Goal: Information Seeking & Learning: Learn about a topic

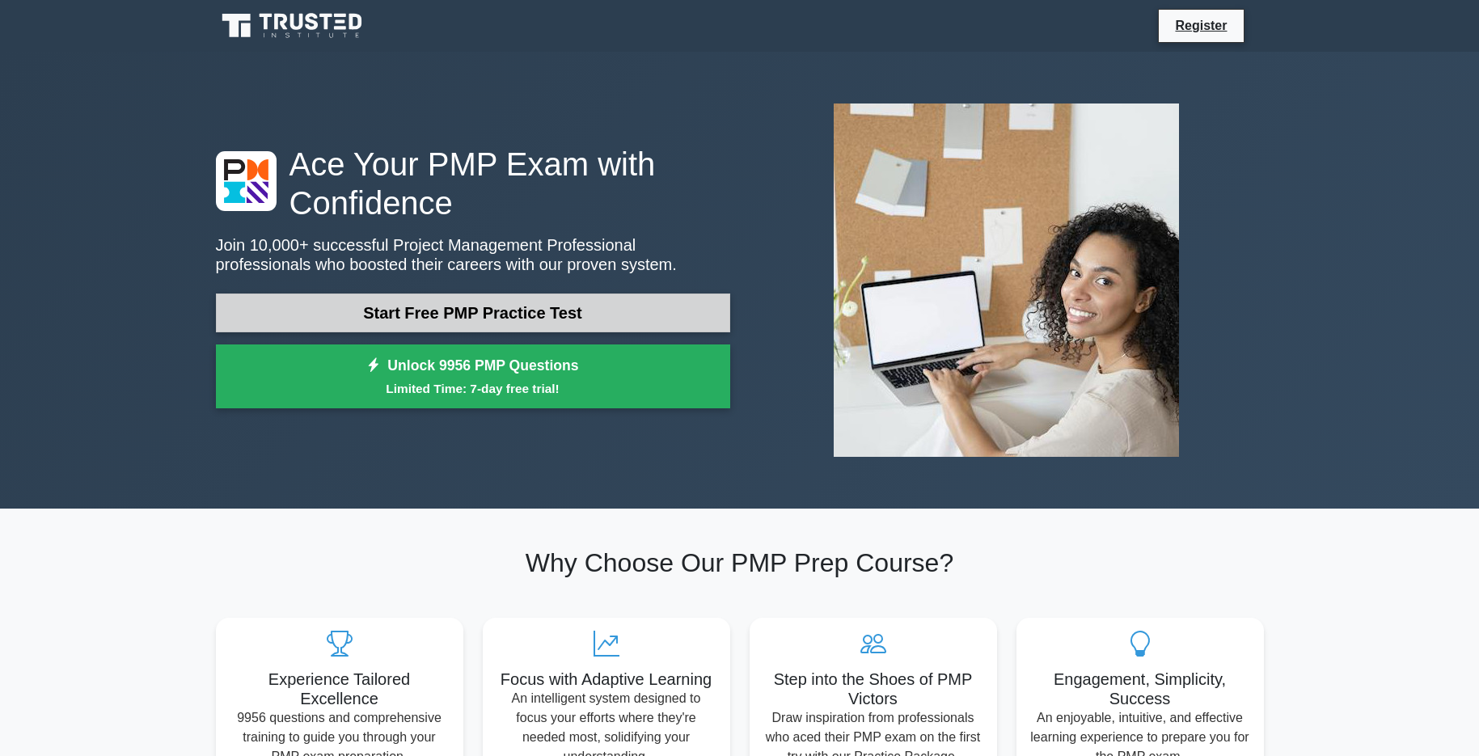
click at [589, 323] on link "Start Free PMP Practice Test" at bounding box center [473, 312] width 514 height 39
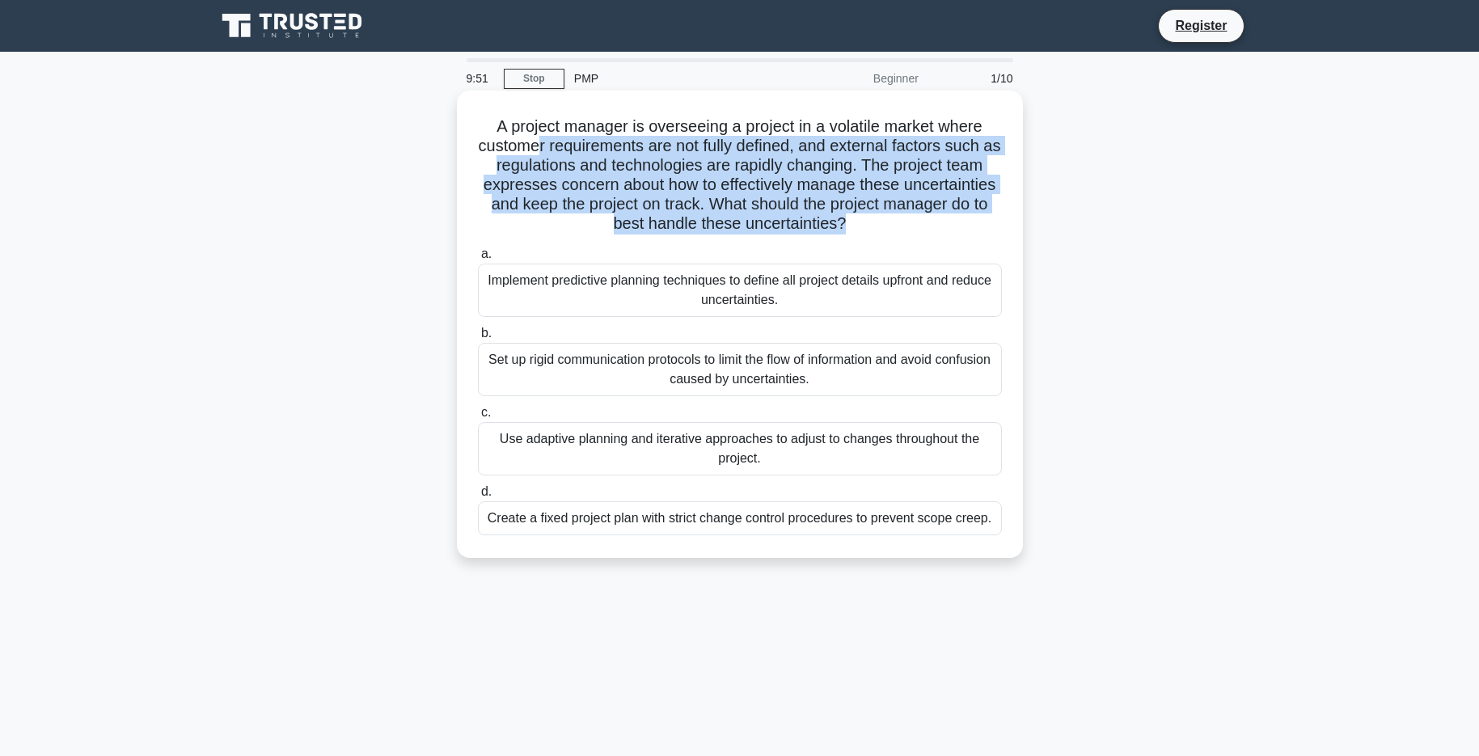
drag, startPoint x: 847, startPoint y: 226, endPoint x: 533, endPoint y: 137, distance: 326.6
click at [533, 137] on h5 "A project manager is overseeing a project in a volatile market where customer r…" at bounding box center [739, 175] width 527 height 118
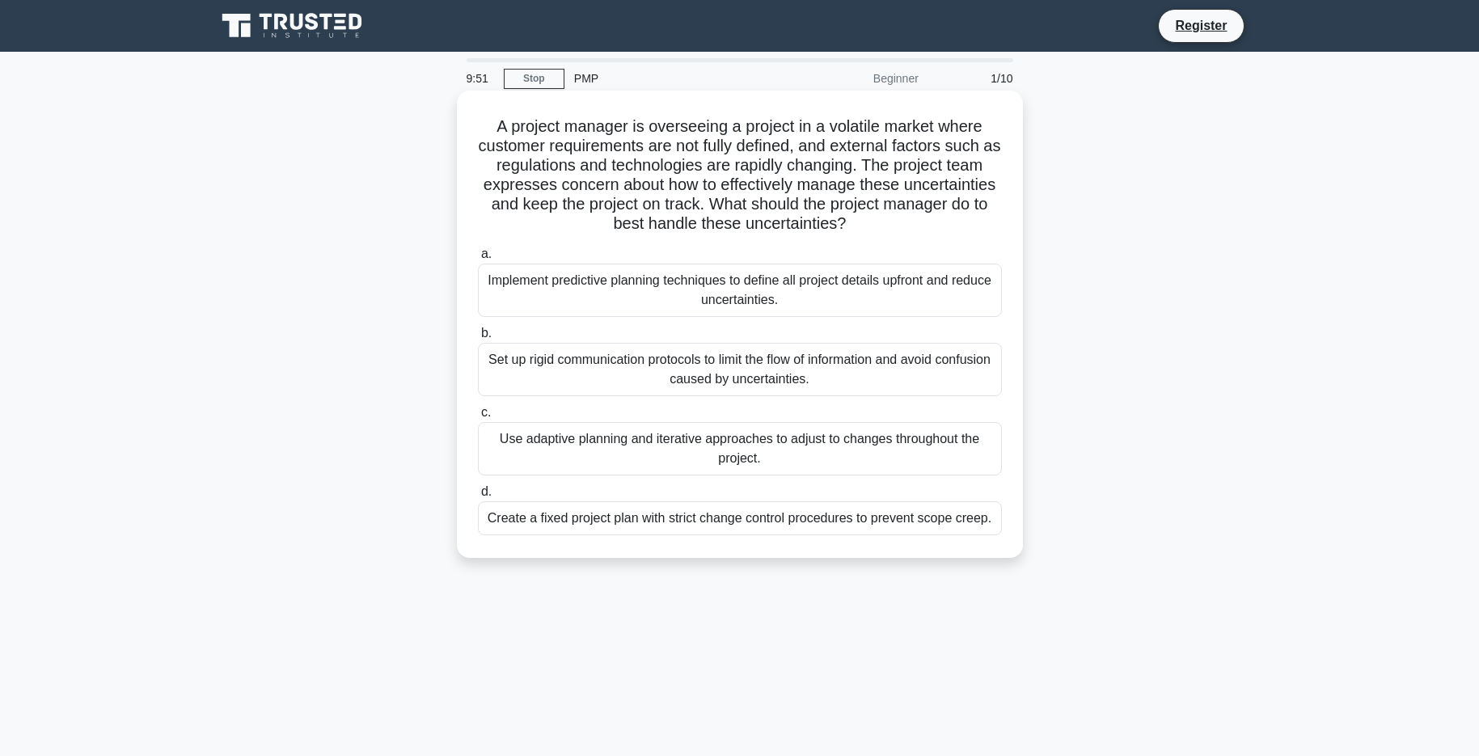
click at [484, 124] on h5 "A project manager is overseeing a project in a volatile market where customer r…" at bounding box center [739, 175] width 527 height 118
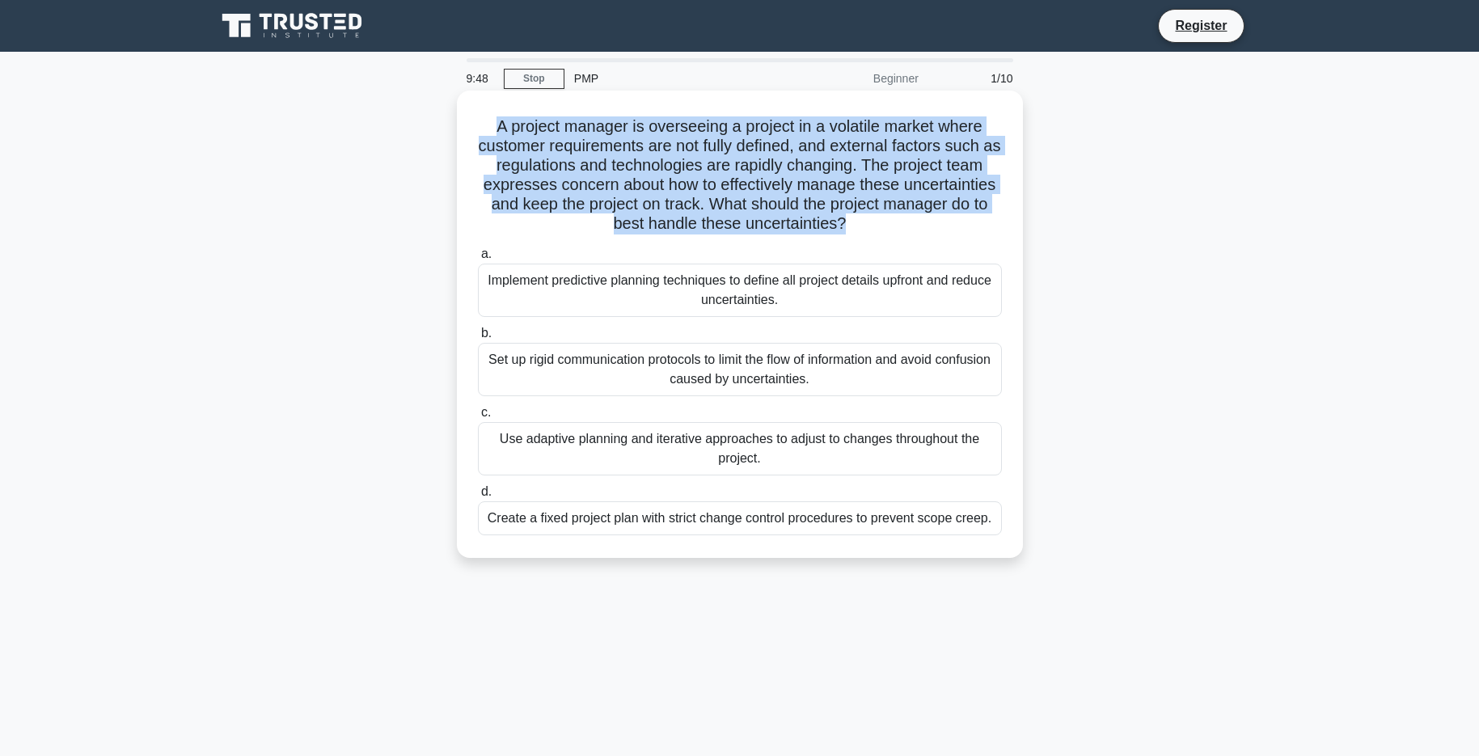
drag, startPoint x: 842, startPoint y: 226, endPoint x: 474, endPoint y: 126, distance: 381.0
click at [474, 126] on div "A project manager is overseeing a project in a volatile market where customer r…" at bounding box center [739, 324] width 553 height 454
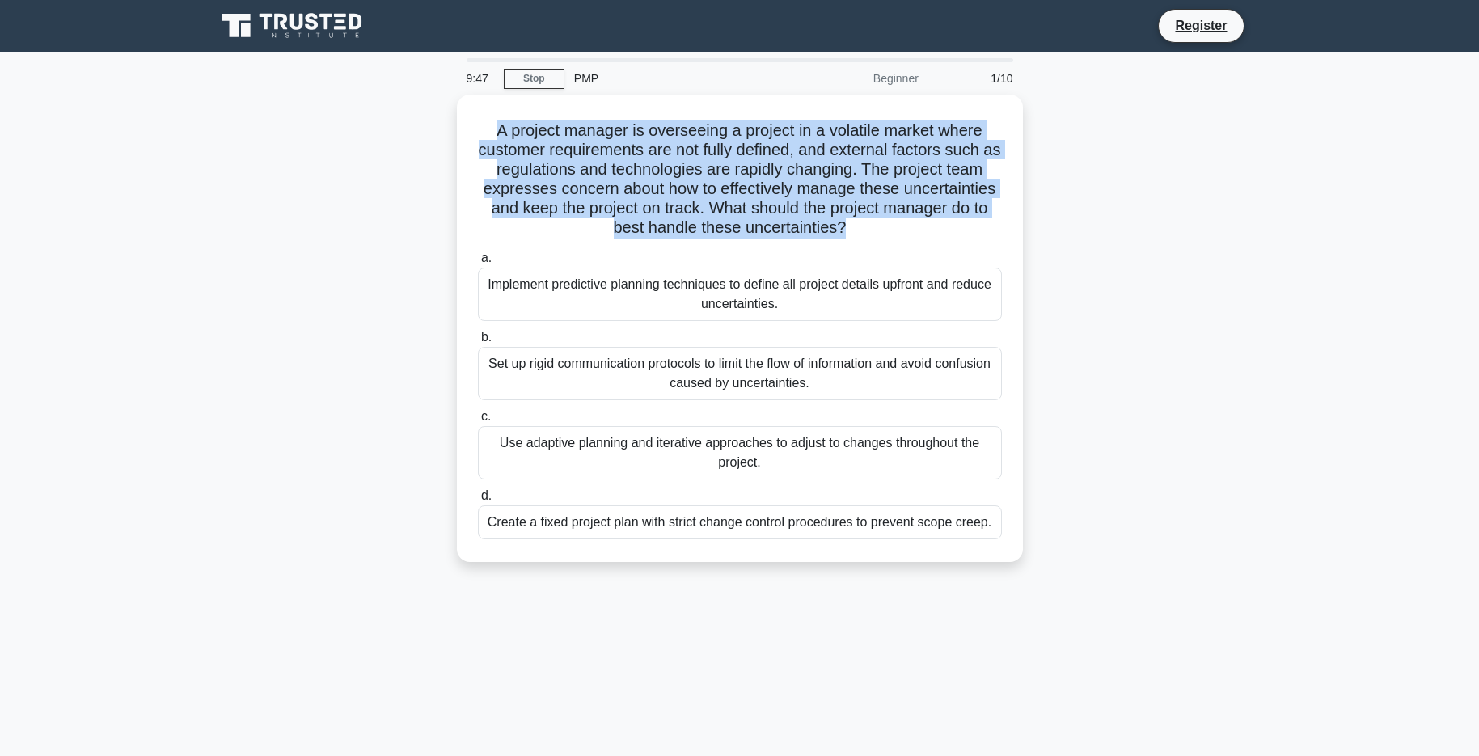
copy h5 "A project manager is overseeing a project in a volatile market where customer r…"
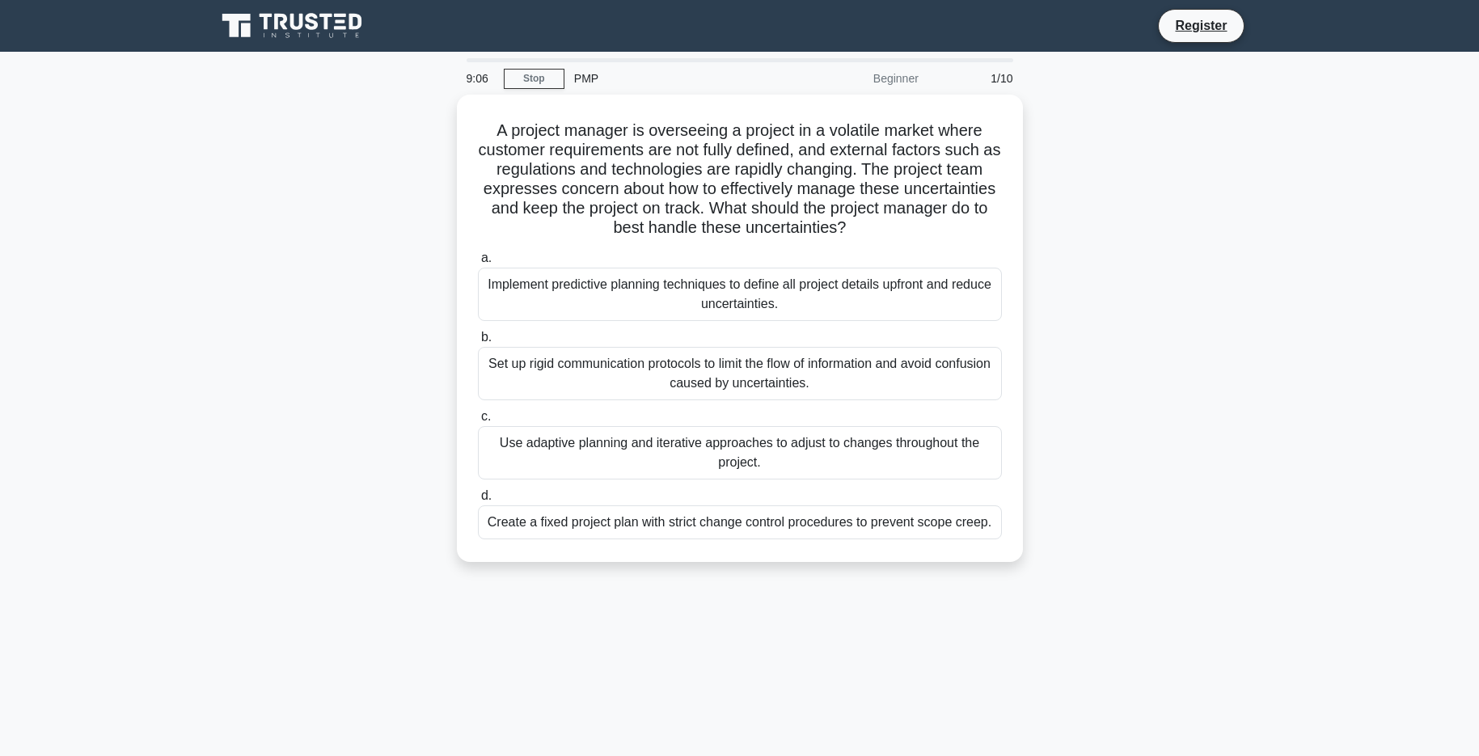
click at [1089, 246] on div "A project manager is overseeing a project in a volatile market where customer r…" at bounding box center [739, 338] width 1067 height 487
click at [781, 517] on div "Create a fixed project plan with strict change control procedures to prevent sc…" at bounding box center [740, 518] width 524 height 34
click at [478, 497] on input "d. Create a fixed project plan with strict change control procedures to prevent…" at bounding box center [478, 492] width 0 height 11
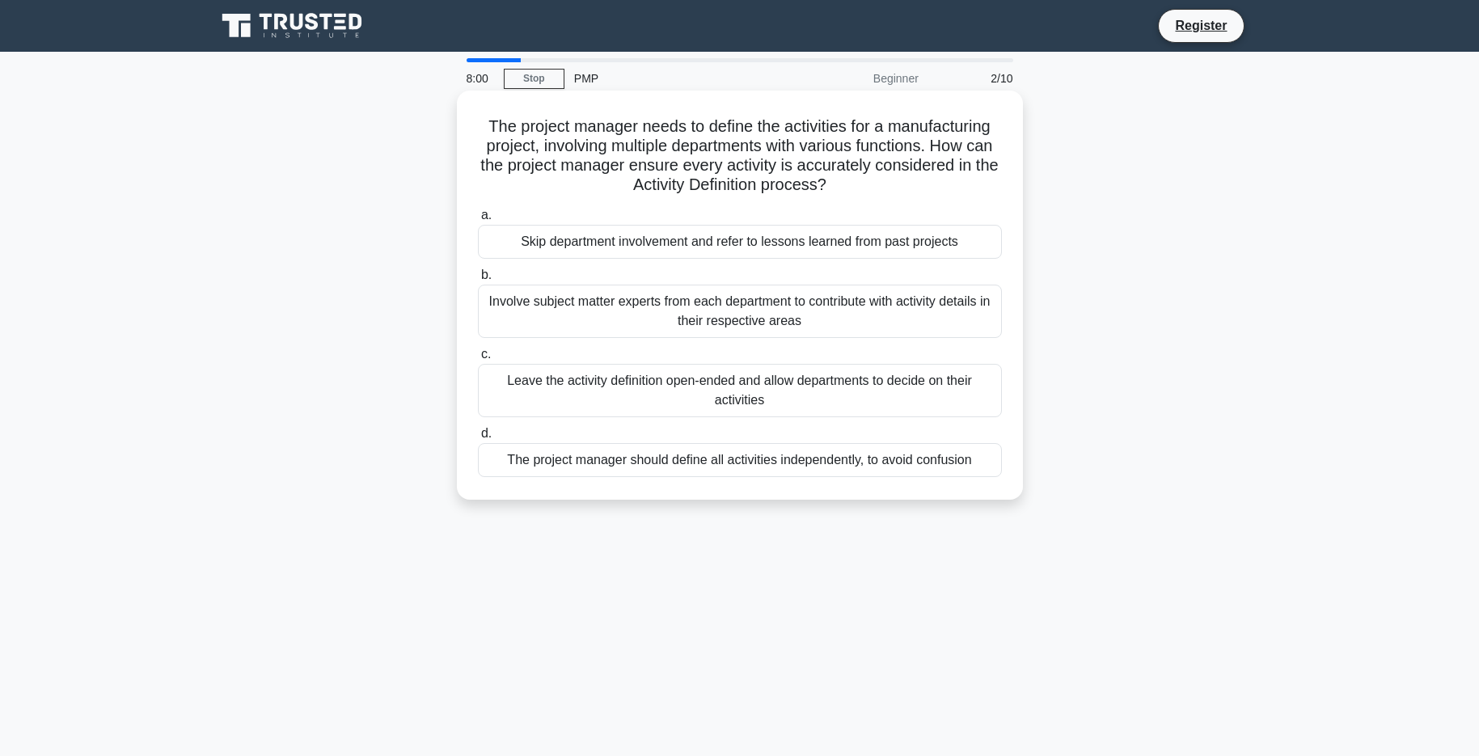
click at [751, 314] on div "Involve subject matter experts from each department to contribute with activity…" at bounding box center [740, 311] width 524 height 53
click at [478, 281] on input "b. Involve subject matter experts from each department to contribute with activ…" at bounding box center [478, 275] width 0 height 11
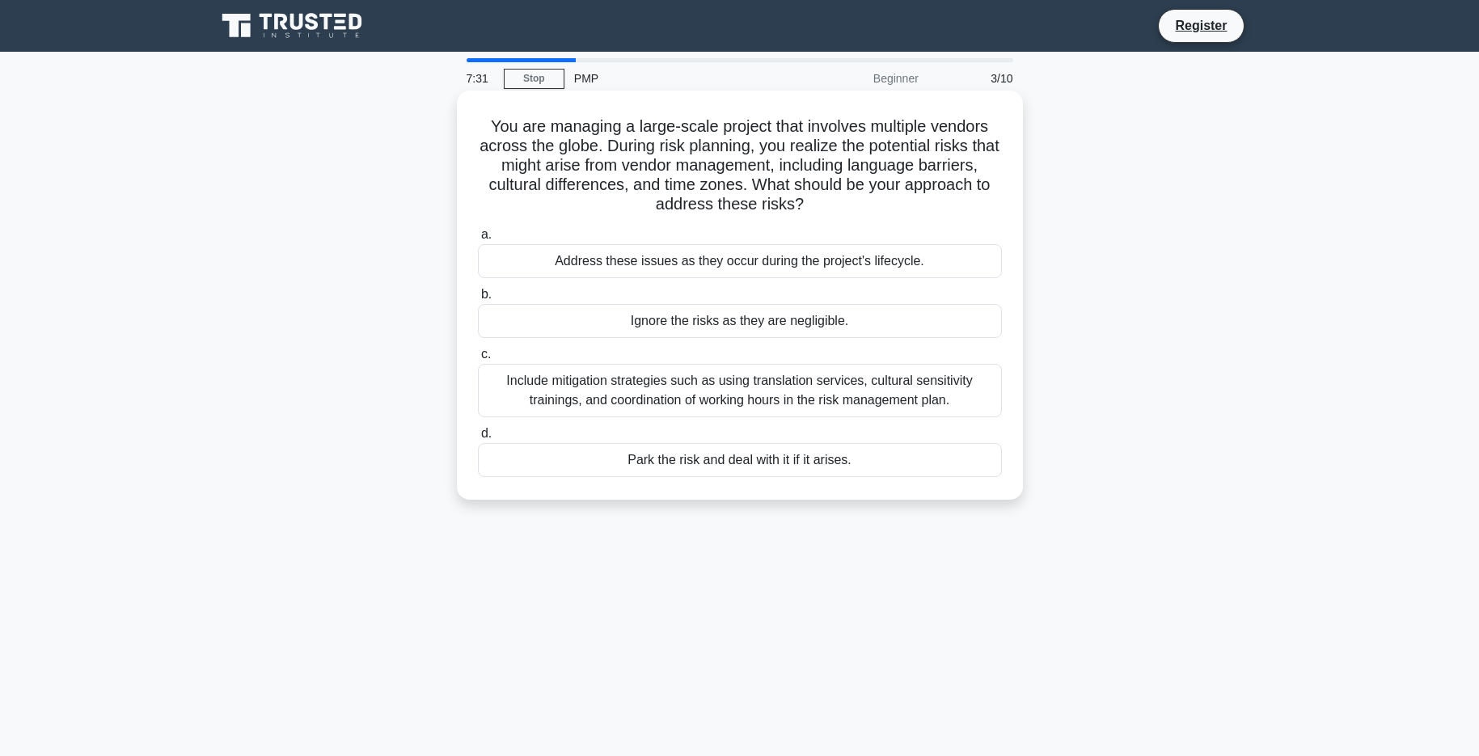
click at [766, 396] on div "Include mitigation strategies such as using translation services, cultural sens…" at bounding box center [740, 390] width 524 height 53
click at [478, 360] on input "c. Include mitigation strategies such as using translation services, cultural s…" at bounding box center [478, 354] width 0 height 11
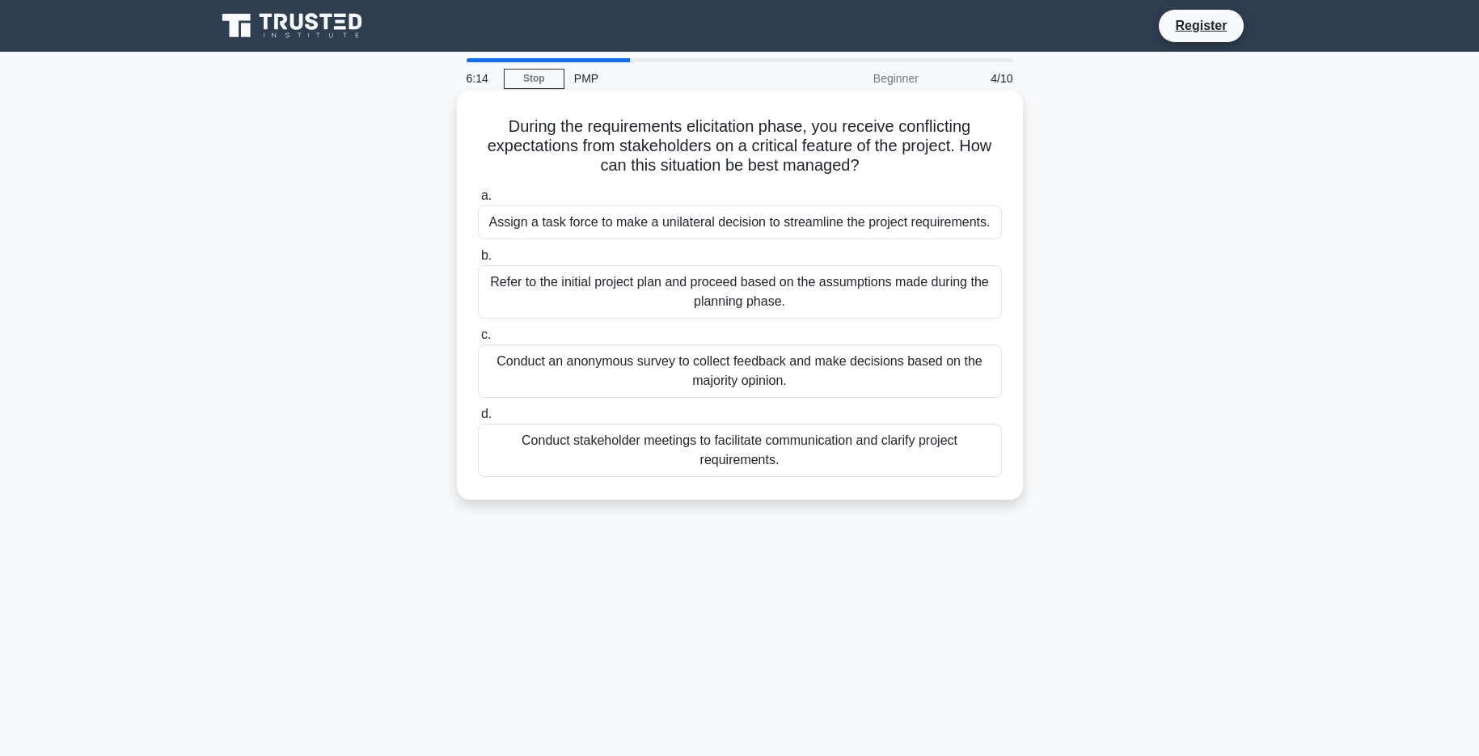
click at [765, 453] on div "Conduct stakeholder meetings to facilitate communication and clarify project re…" at bounding box center [740, 450] width 524 height 53
click at [478, 420] on input "d. Conduct stakeholder meetings to facilitate communication and clarify project…" at bounding box center [478, 414] width 0 height 11
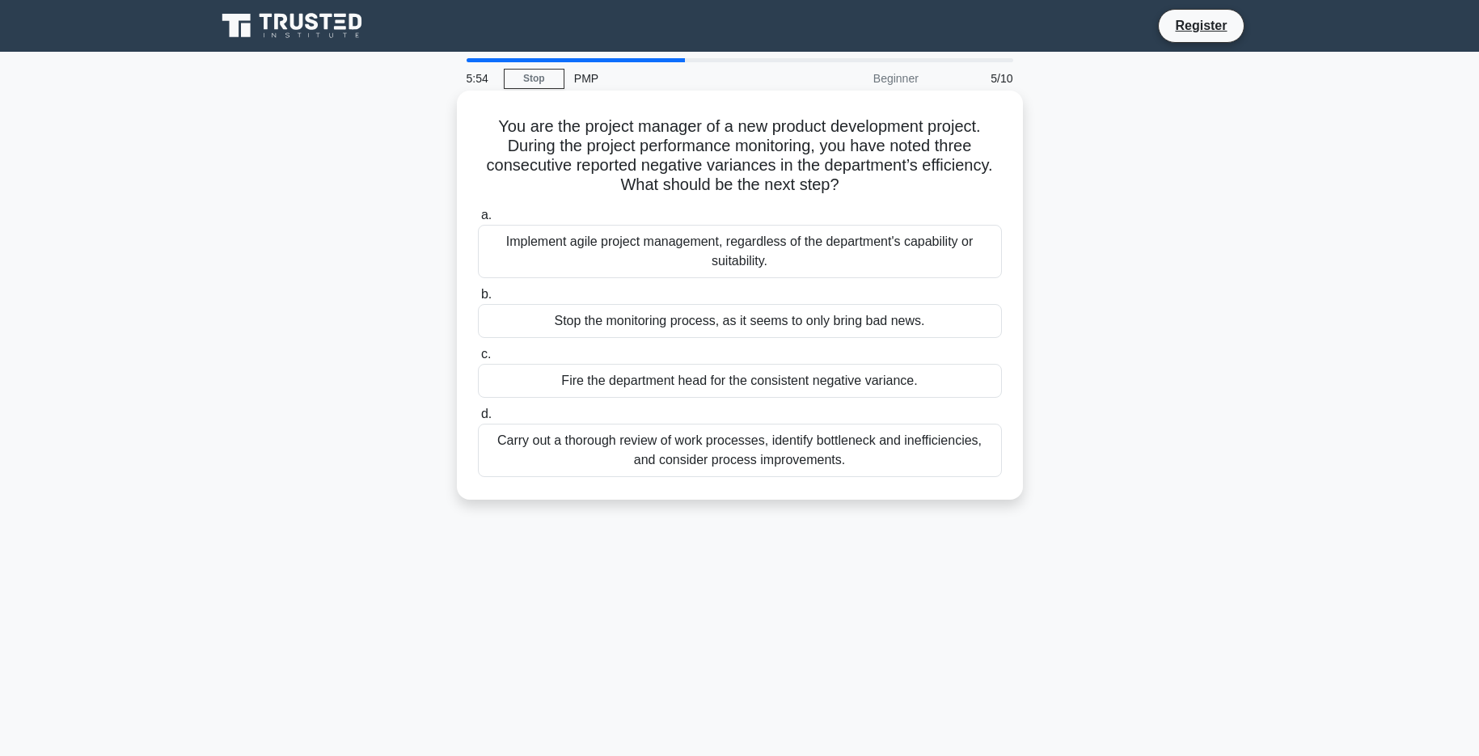
click at [770, 447] on div "Carry out a thorough review of work processes, identify bottleneck and ineffici…" at bounding box center [740, 450] width 524 height 53
click at [478, 420] on input "d. Carry out a thorough review of work processes, identify bottleneck and ineff…" at bounding box center [478, 414] width 0 height 11
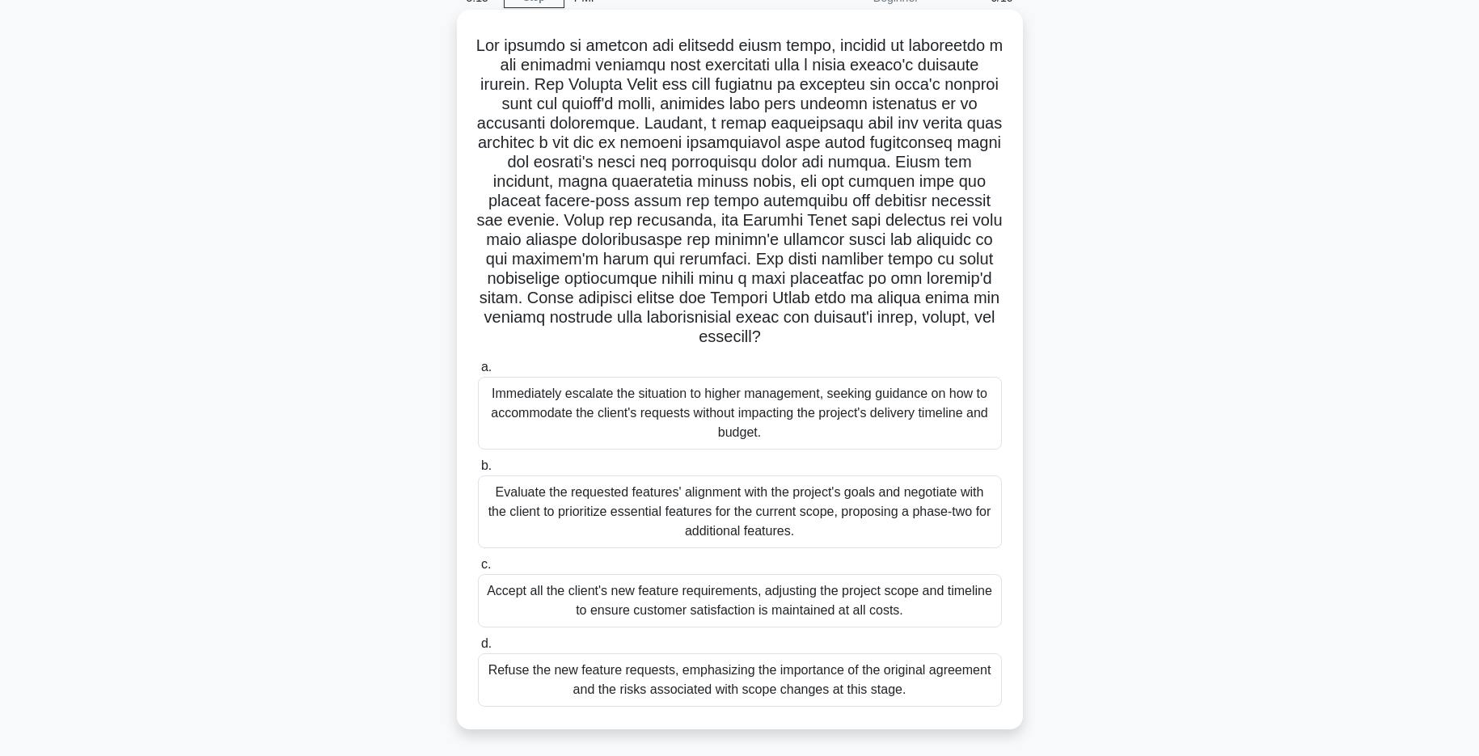
scroll to position [117, 0]
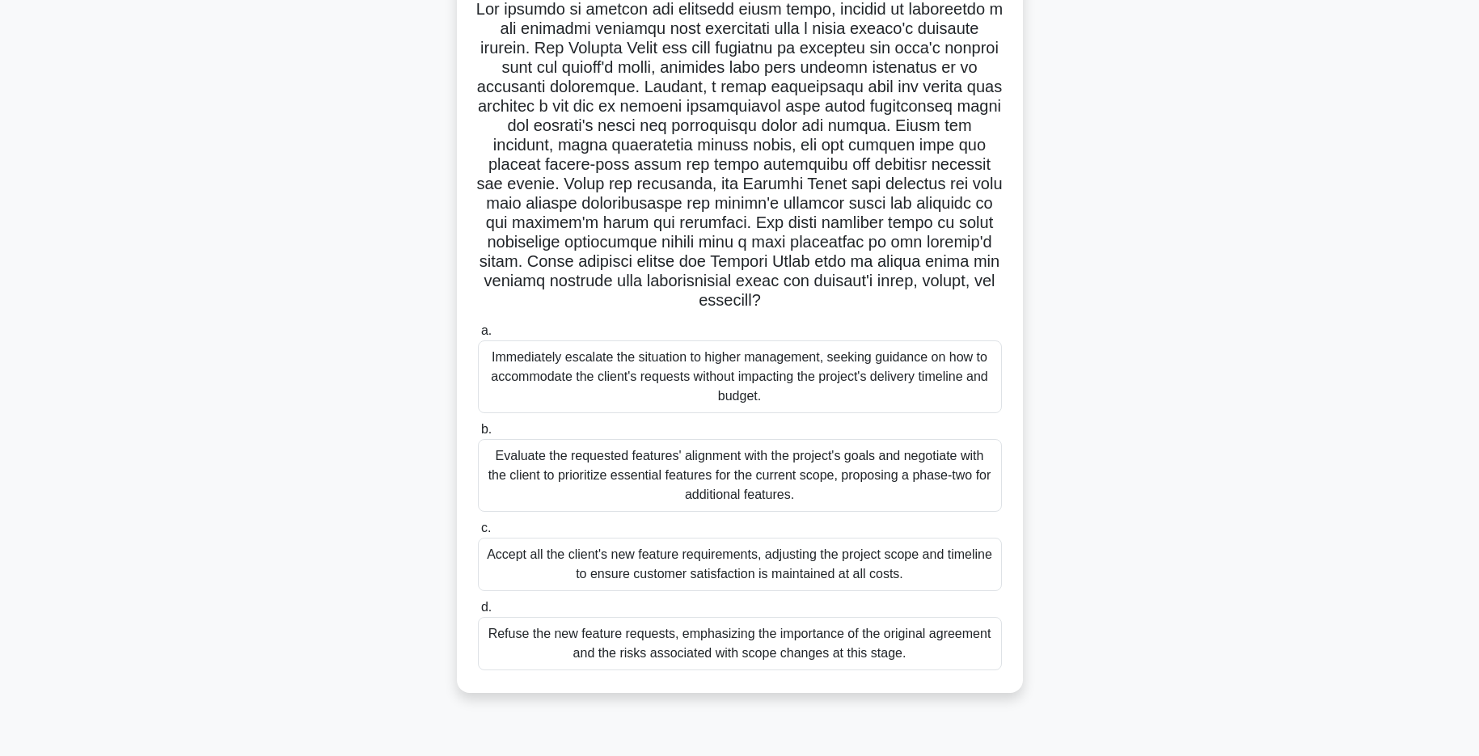
click at [754, 652] on div "Refuse the new feature requests, emphasizing the importance of the original agr…" at bounding box center [740, 643] width 524 height 53
click at [478, 613] on input "d. Refuse the new feature requests, emphasizing the importance of the original …" at bounding box center [478, 607] width 0 height 11
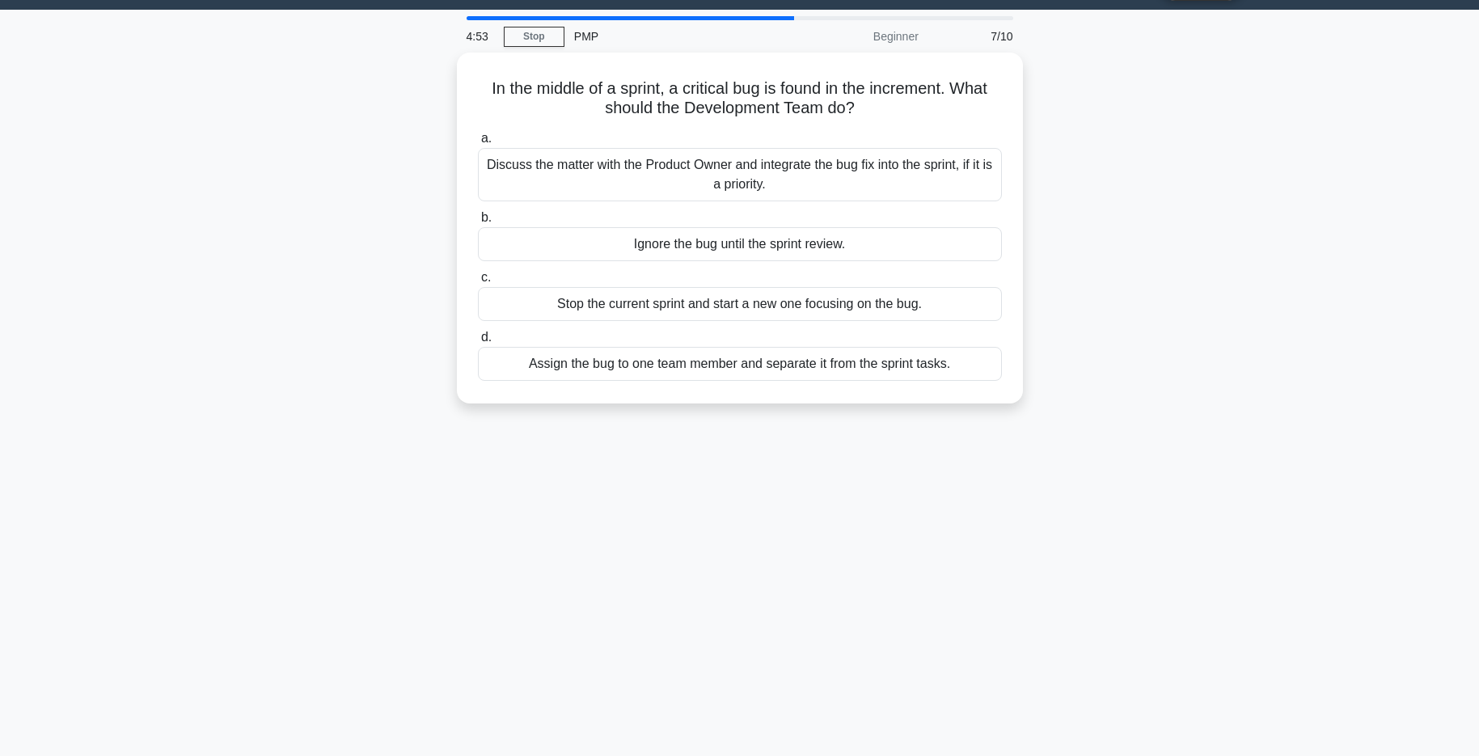
scroll to position [0, 0]
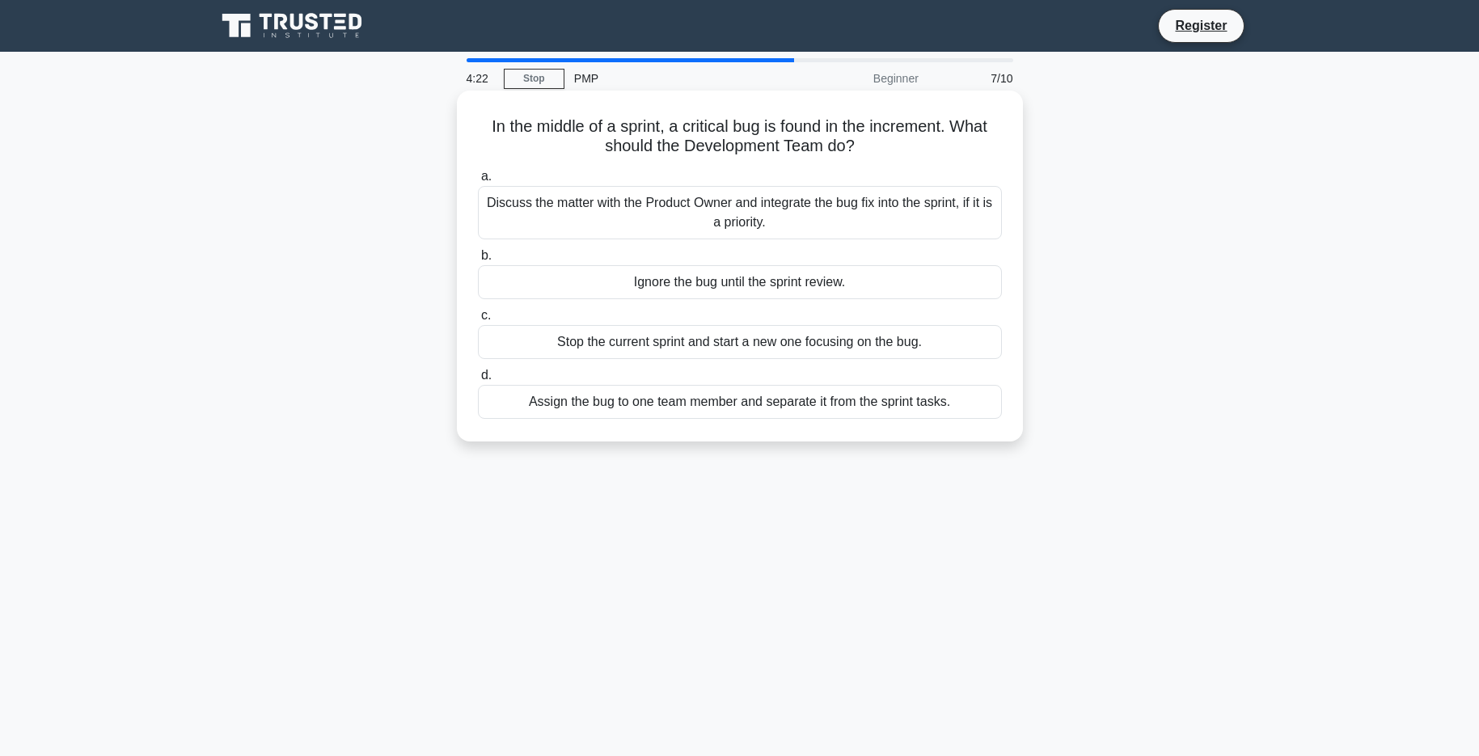
click at [777, 219] on div "Discuss the matter with the Product Owner and integrate the bug fix into the sp…" at bounding box center [740, 212] width 524 height 53
click at [478, 182] on input "a. Discuss the matter with the Product Owner and integrate the bug fix into the…" at bounding box center [478, 176] width 0 height 11
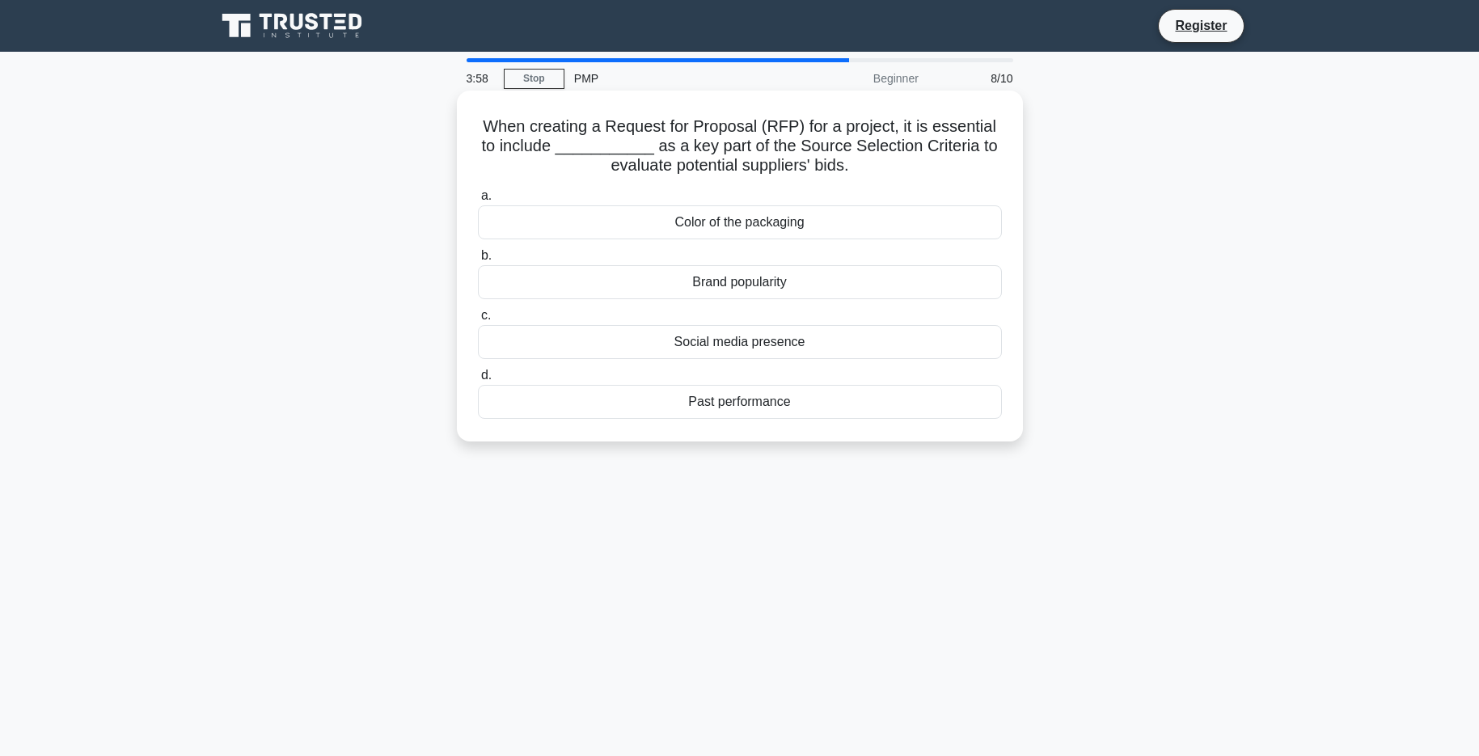
click at [763, 285] on div "Brand popularity" at bounding box center [740, 282] width 524 height 34
click at [478, 261] on input "b. Brand popularity" at bounding box center [478, 256] width 0 height 11
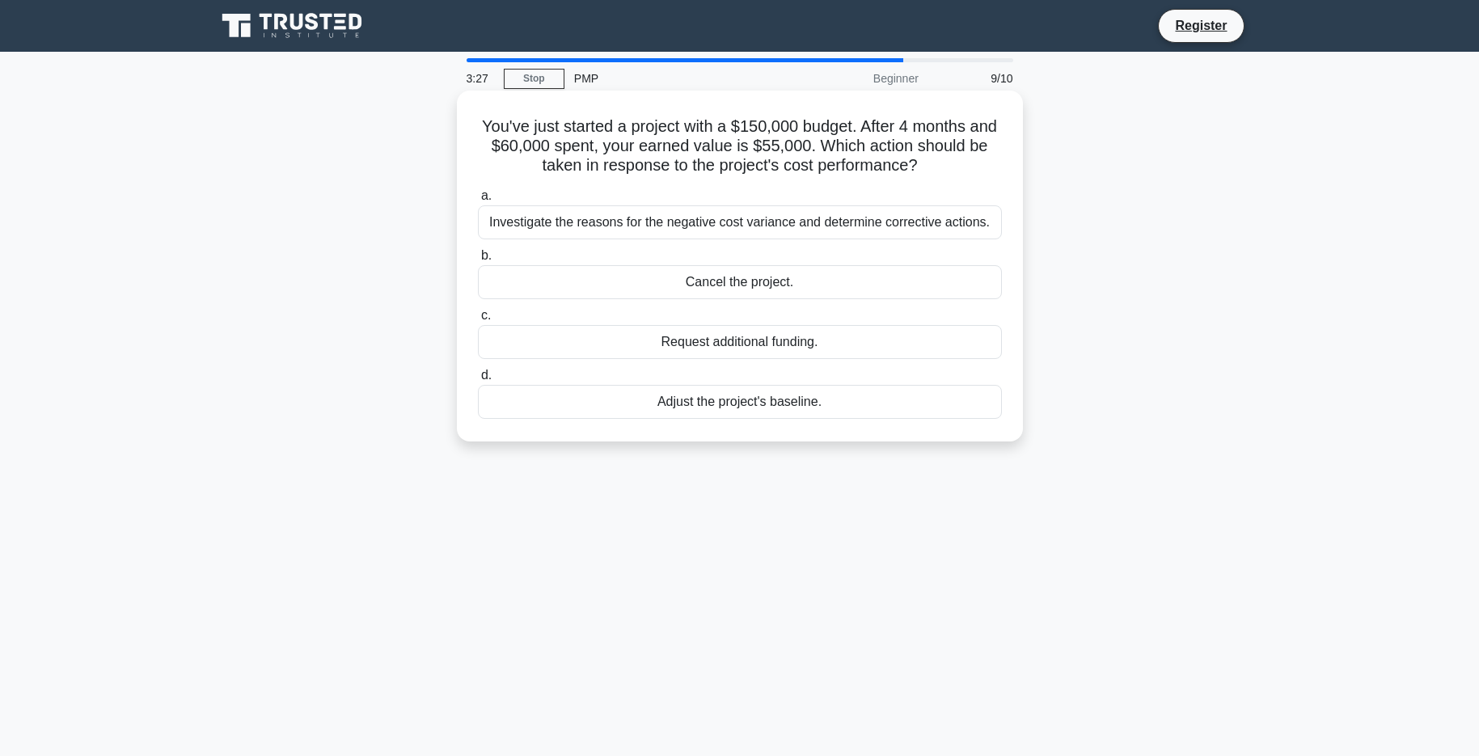
click at [780, 408] on div "Adjust the project's baseline." at bounding box center [740, 402] width 524 height 34
click at [478, 381] on input "d. Adjust the project's baseline." at bounding box center [478, 375] width 0 height 11
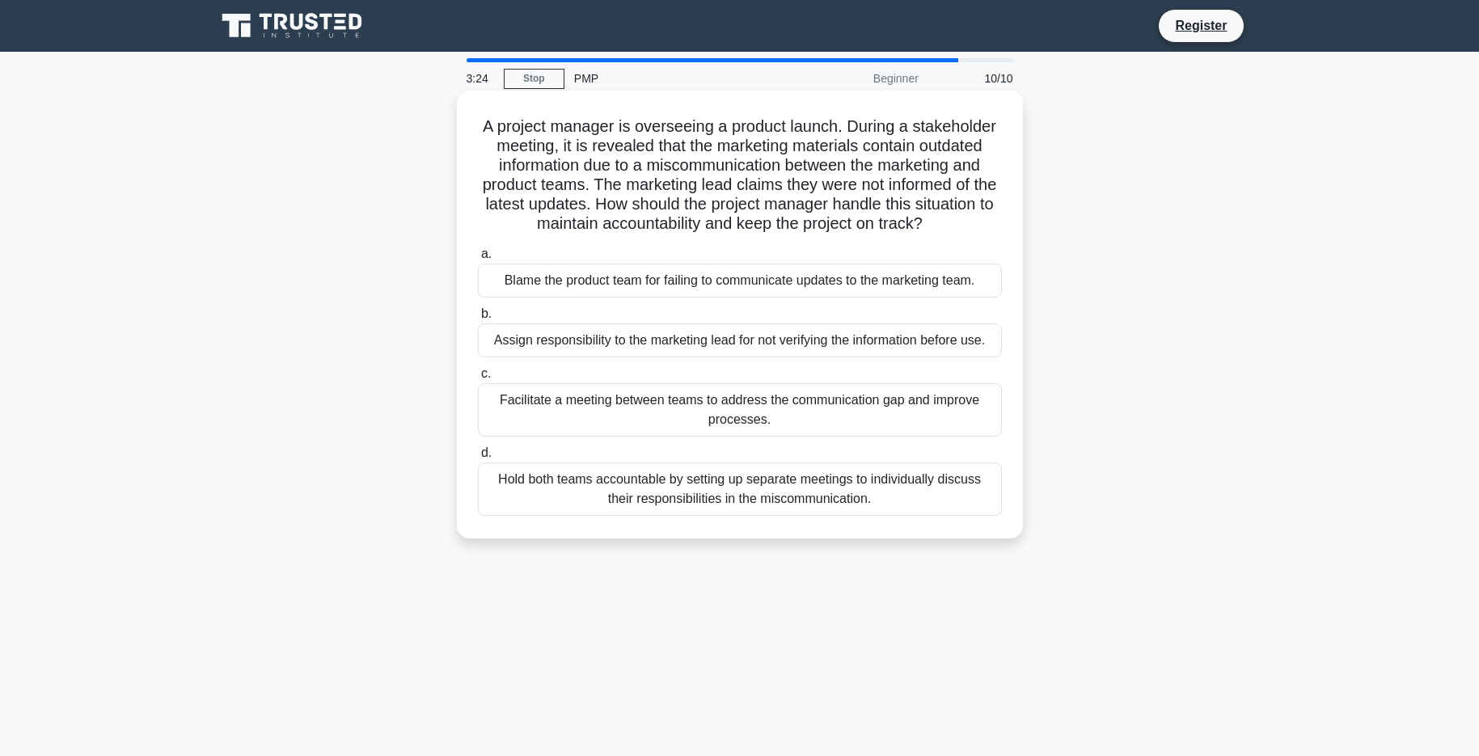
click at [729, 284] on div "Blame the product team for failing to communicate updates to the marketing team." at bounding box center [740, 281] width 524 height 34
click at [478, 260] on input "a. Blame the product team for failing to communicate updates to the marketing t…" at bounding box center [478, 254] width 0 height 11
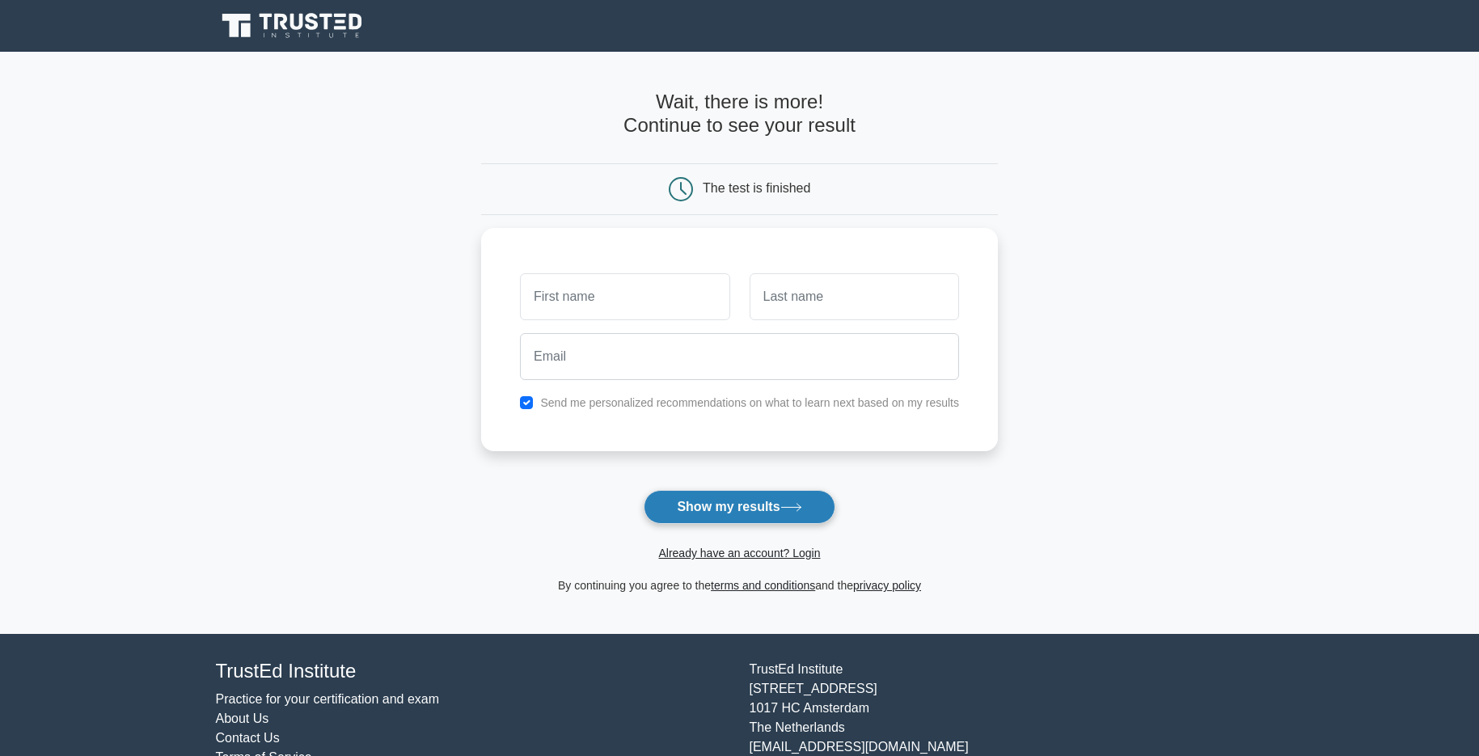
click at [773, 504] on button "Show my results" at bounding box center [738, 507] width 191 height 34
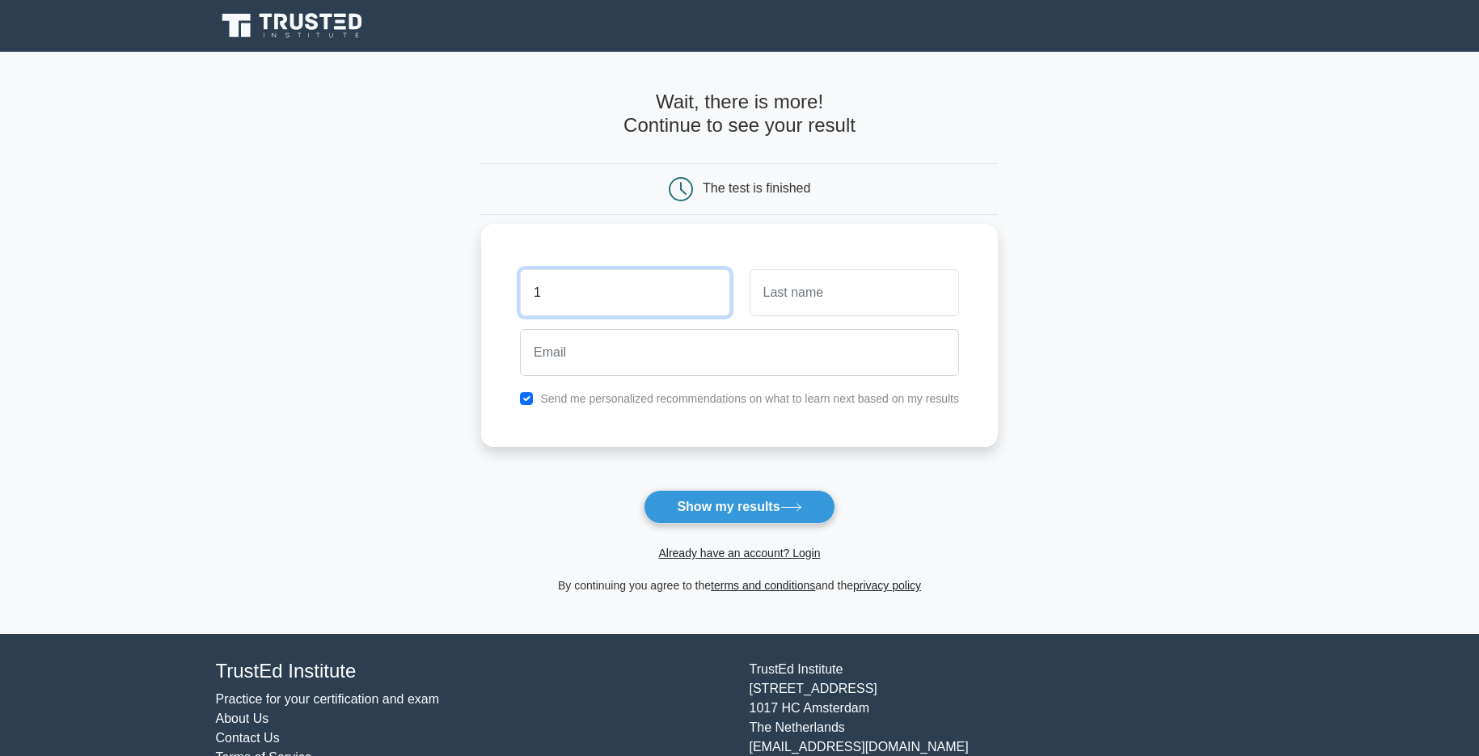
type input "1"
click at [812, 292] on input "text" at bounding box center [853, 292] width 209 height 47
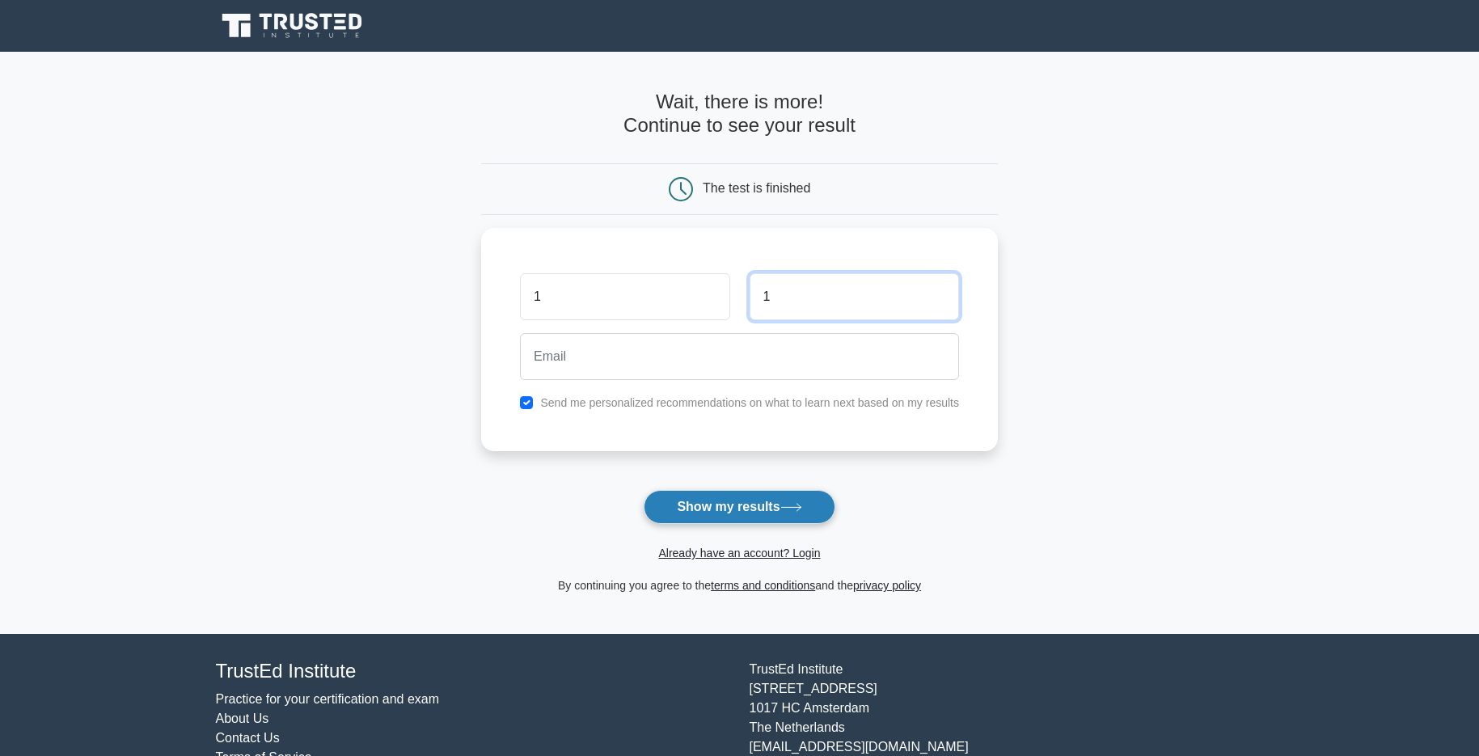
type input "1"
click at [759, 492] on button "Show my results" at bounding box center [738, 507] width 191 height 34
click at [739, 505] on button "Show my results" at bounding box center [738, 507] width 191 height 34
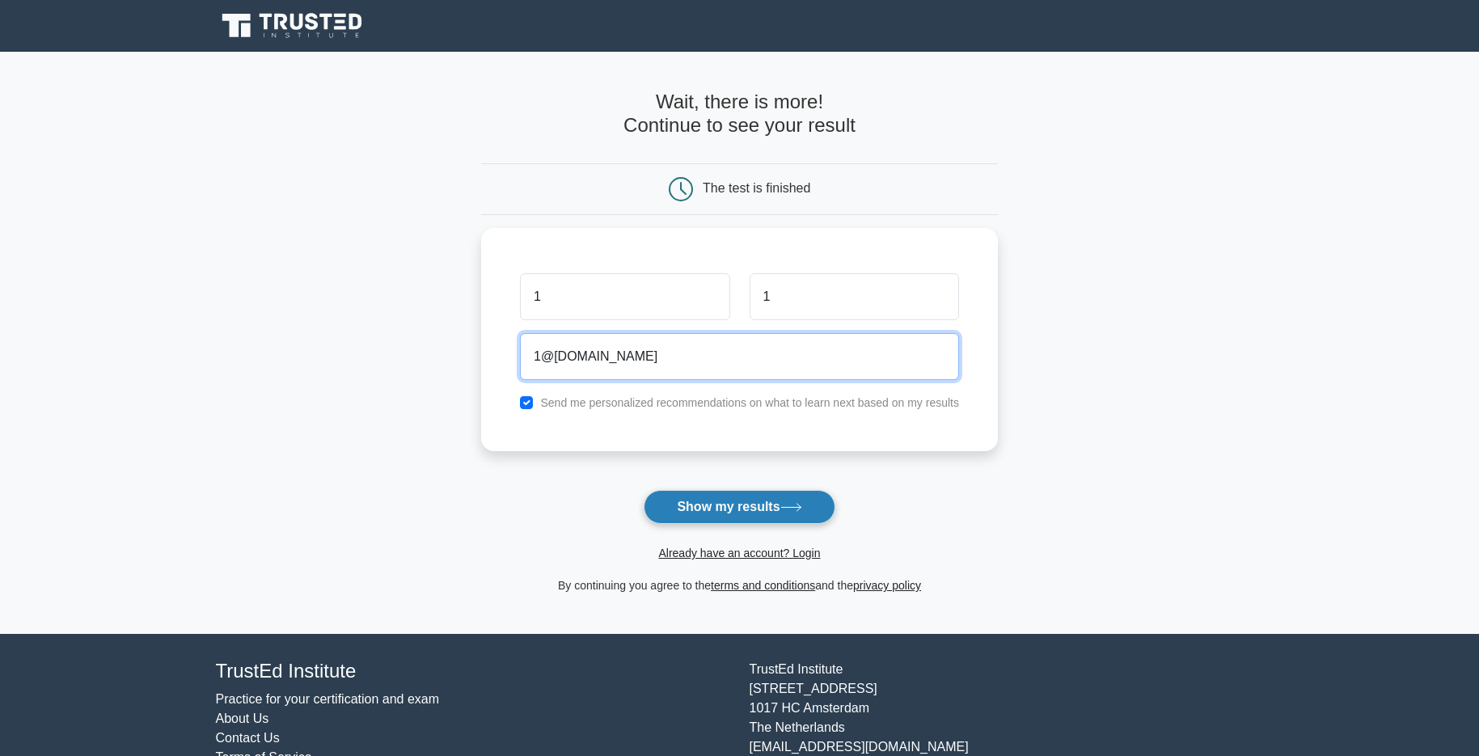
type input "1@sadas.ru"
click at [720, 504] on button "Show my results" at bounding box center [738, 507] width 191 height 34
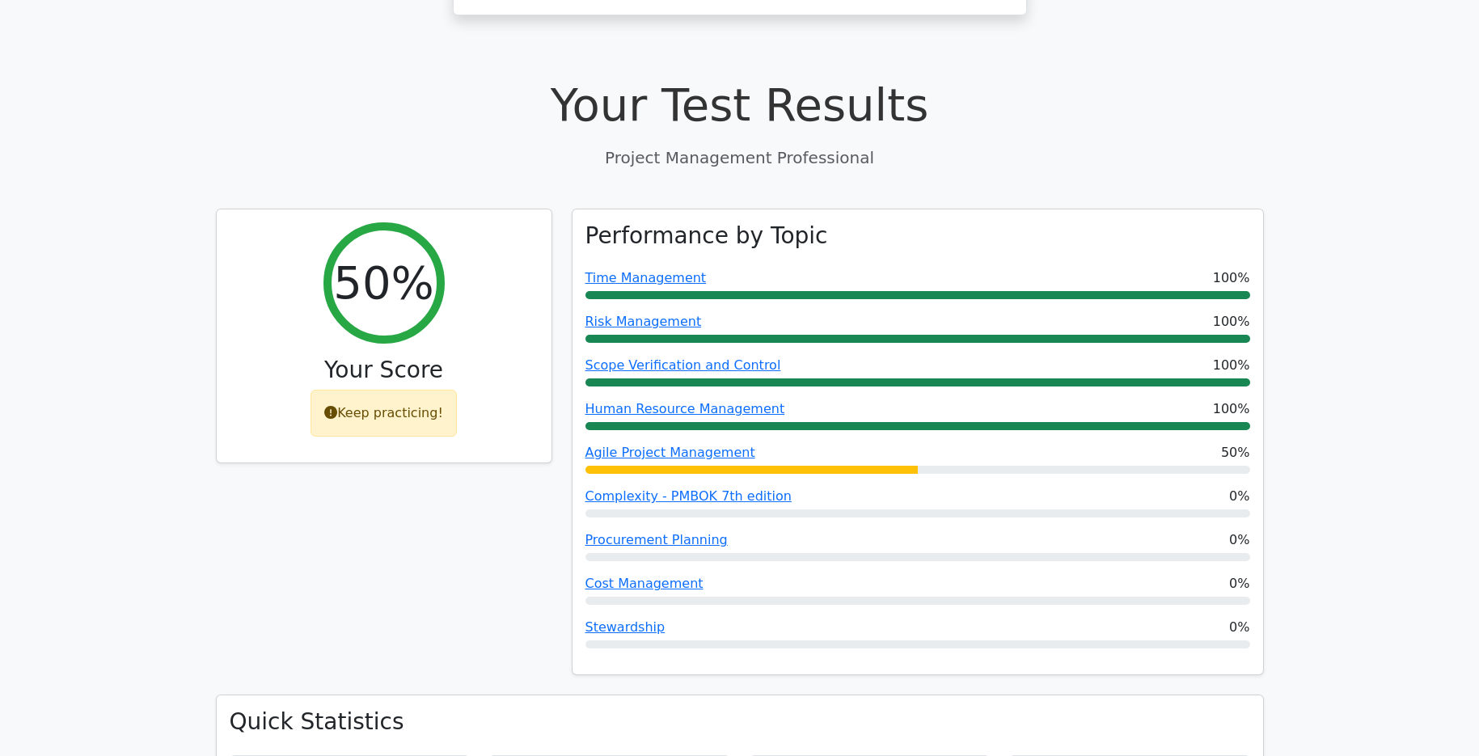
scroll to position [485, 0]
